Goal: Browse casually: Explore the website without a specific task or goal

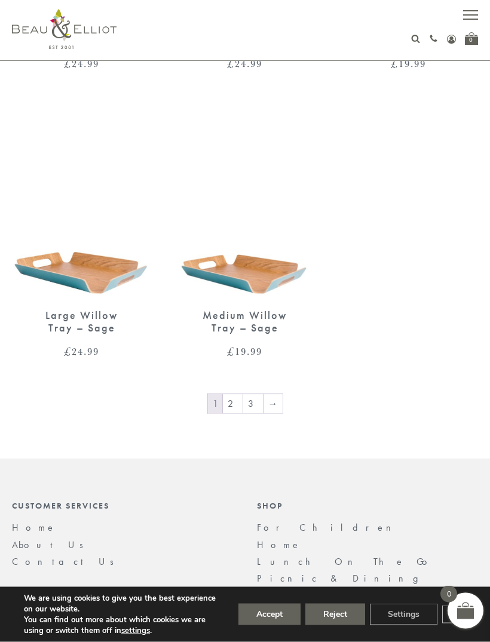
scroll to position [2150, 0]
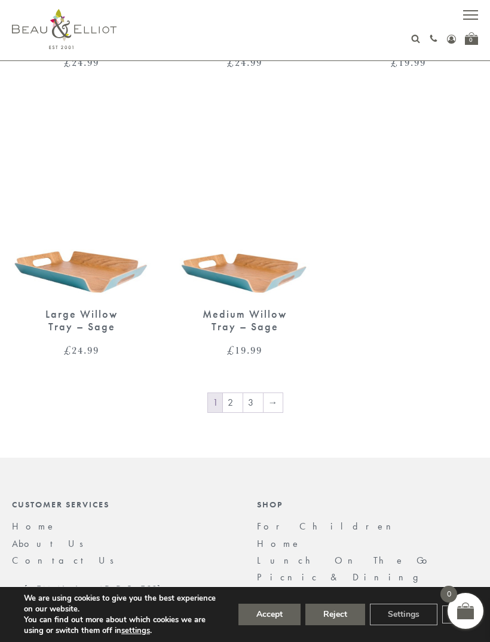
click at [275, 393] on link "→" at bounding box center [273, 402] width 19 height 19
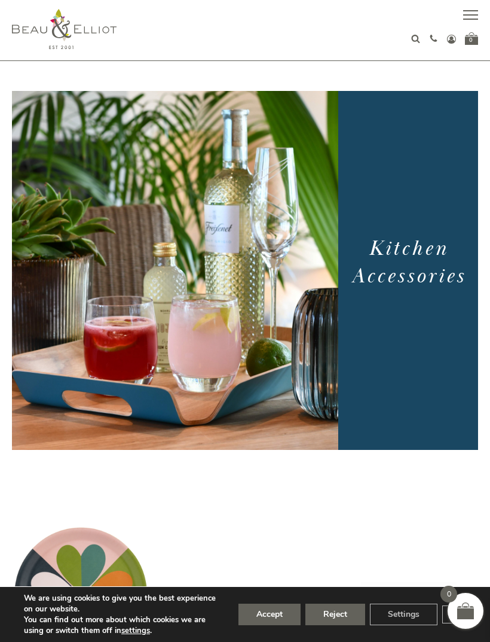
scroll to position [2188, 0]
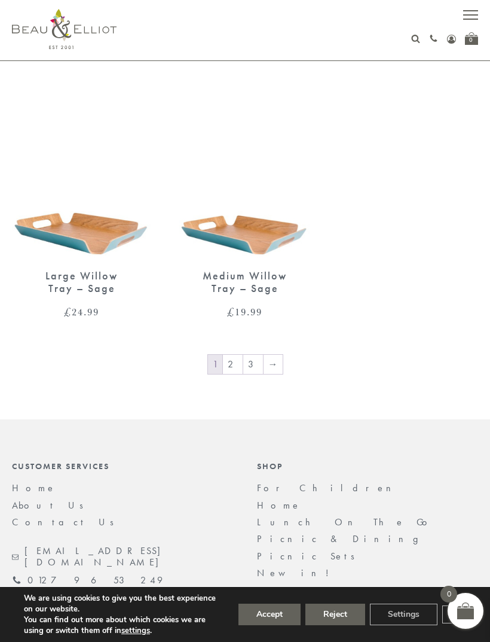
click at [271, 355] on link "→" at bounding box center [273, 364] width 19 height 19
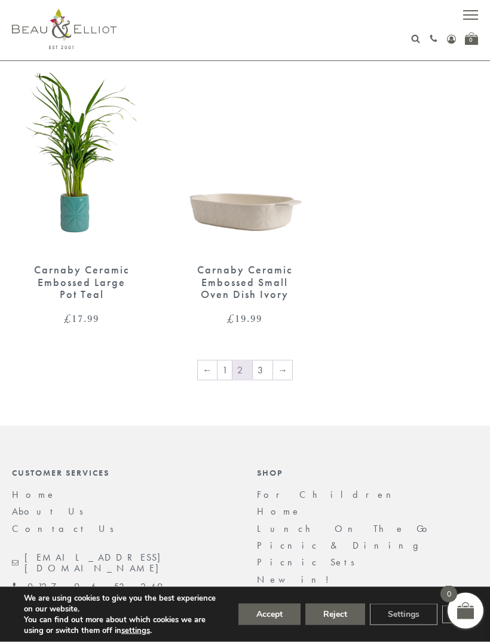
scroll to position [2231, 0]
click at [279, 360] on link "→" at bounding box center [282, 369] width 19 height 19
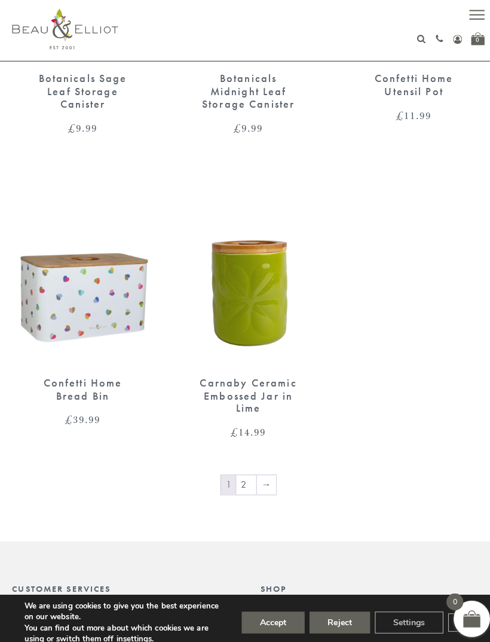
scroll to position [2086, 0]
click at [261, 468] on link "→" at bounding box center [263, 477] width 19 height 19
click at [262, 468] on link "→" at bounding box center [263, 477] width 19 height 19
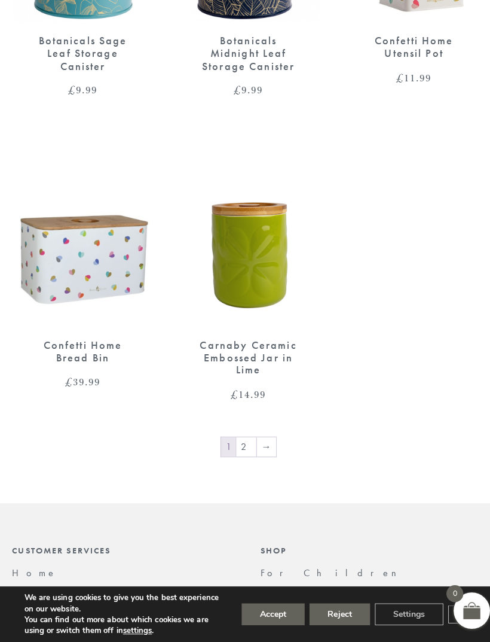
scroll to position [2115, 0]
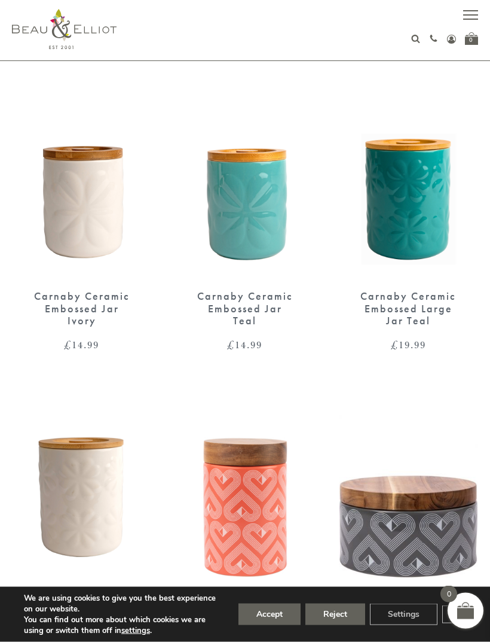
scroll to position [400, 0]
